Goal: Use online tool/utility: Utilize a website feature to perform a specific function

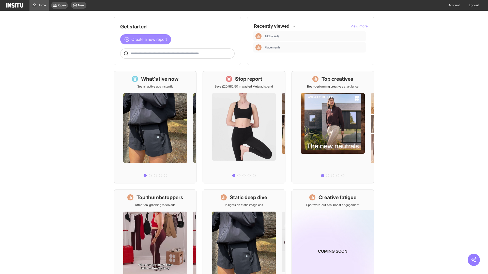
click at [147, 39] on span "Create a new report" at bounding box center [149, 39] width 36 height 6
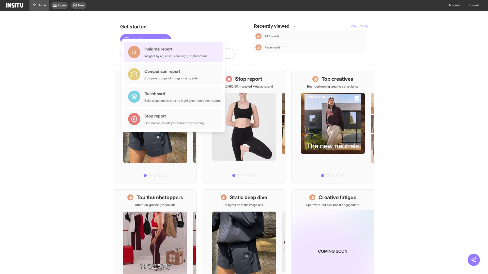
click at [175, 52] on div "Insights report Insights by ad, adset, campaign, or placement" at bounding box center [175, 52] width 63 height 12
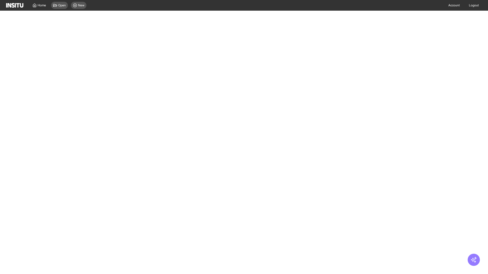
select select "**"
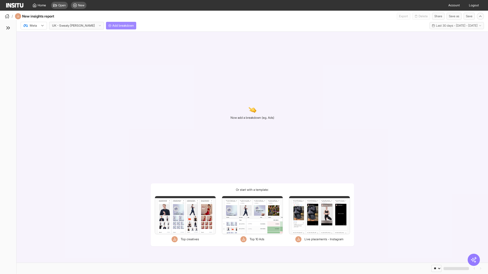
click at [112, 26] on span "Add breakdown" at bounding box center [123, 26] width 22 height 4
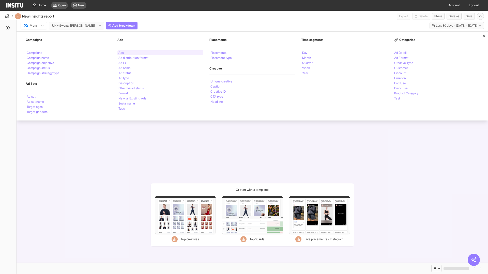
click at [121, 53] on li "Ads" at bounding box center [120, 52] width 5 height 3
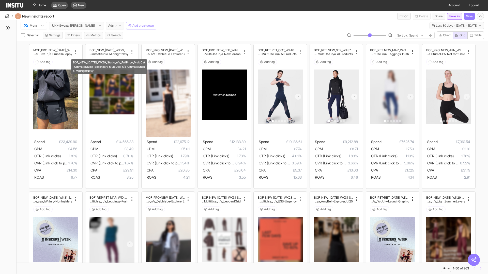
click at [453, 16] on button "Save as" at bounding box center [454, 16] width 15 height 7
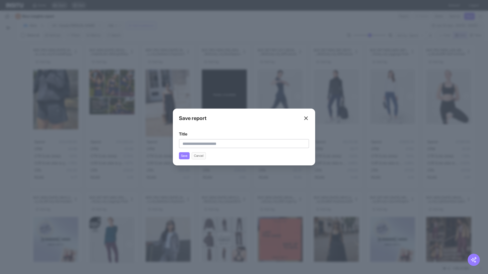
click at [306, 118] on line at bounding box center [305, 118] width 3 height 3
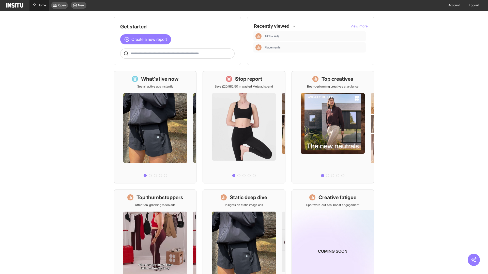
click at [39, 5] on span "Home" at bounding box center [42, 5] width 8 height 4
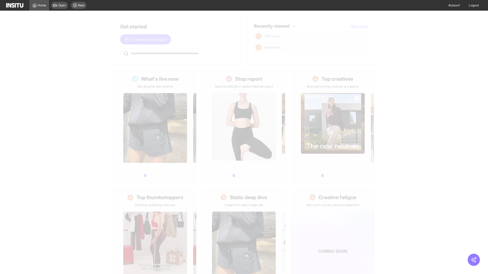
click at [147, 39] on span "Create a new report" at bounding box center [149, 39] width 36 height 6
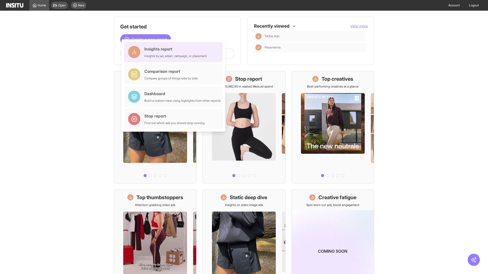
click at [175, 52] on div "Insights report Insights by ad, adset, campaign, or placement" at bounding box center [175, 52] width 63 height 12
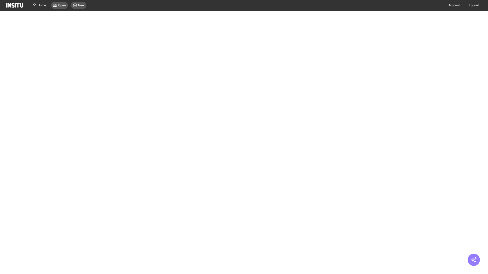
select select "**"
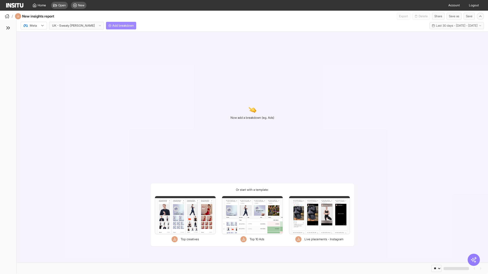
click at [112, 26] on span "Add breakdown" at bounding box center [123, 26] width 22 height 4
